Goal: Information Seeking & Learning: Understand process/instructions

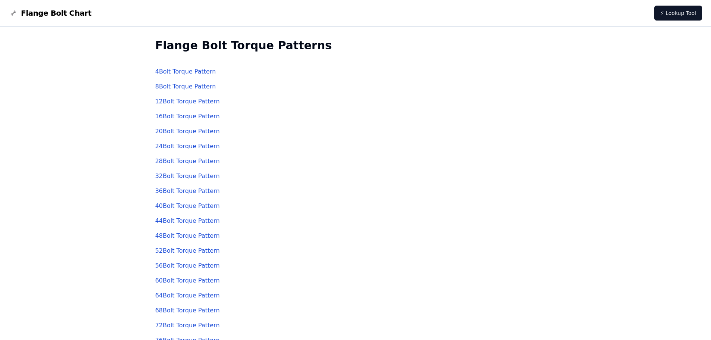
click at [183, 85] on link "8 Bolt Torque Pattern" at bounding box center [185, 86] width 61 height 7
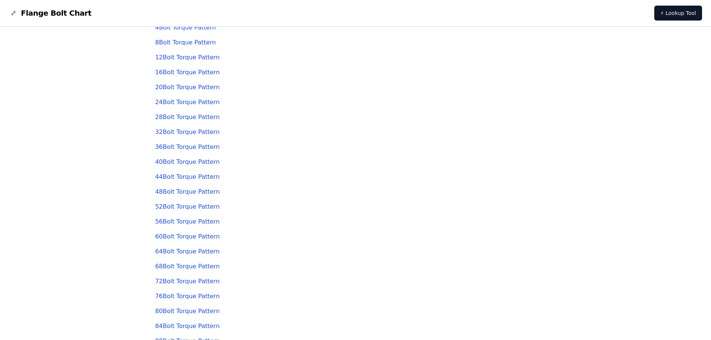
scroll to position [91, 0]
